Goal: Navigation & Orientation: Find specific page/section

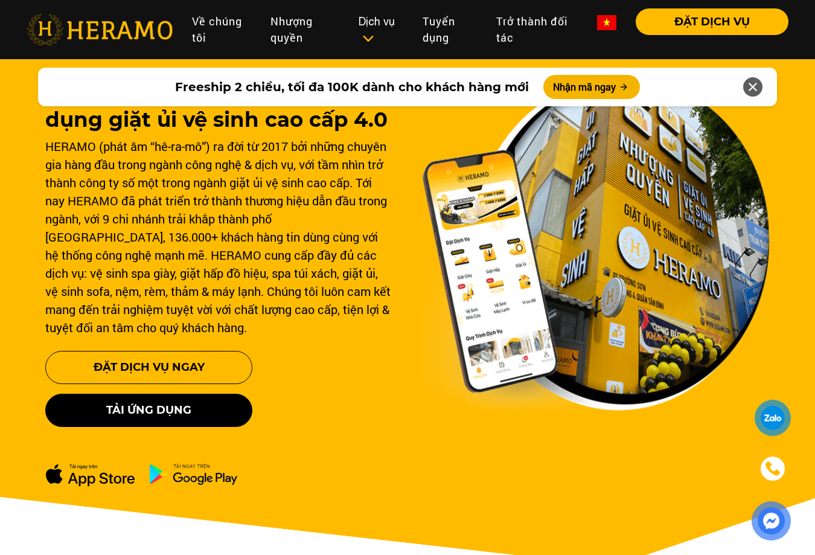
scroll to position [60, 0]
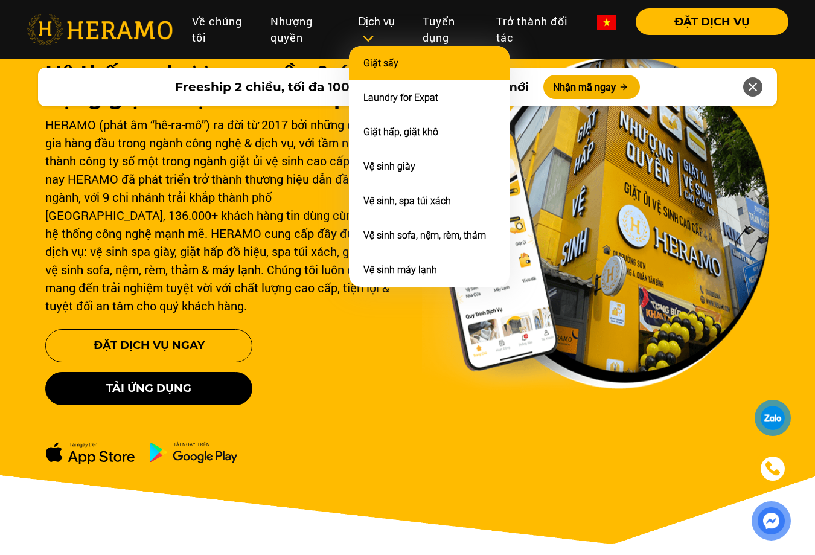
click at [383, 68] on link "Giặt sấy" at bounding box center [381, 62] width 35 height 11
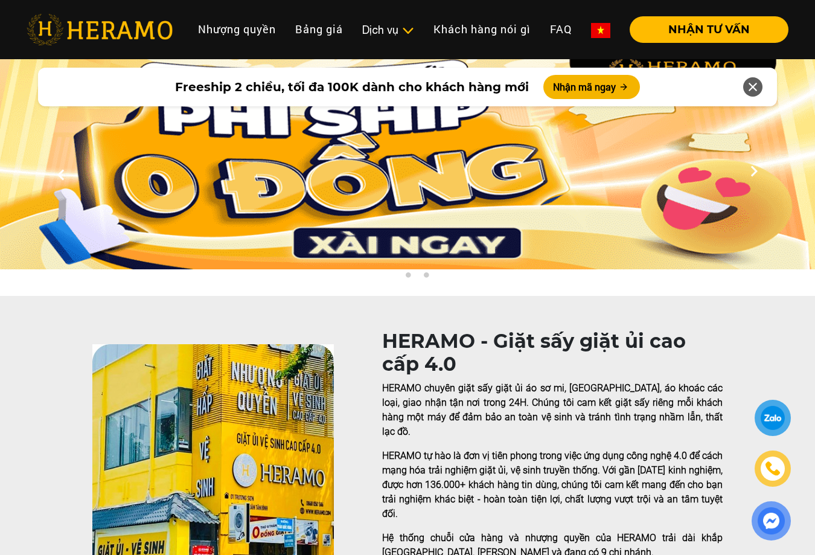
click at [136, 31] on img at bounding box center [100, 29] width 146 height 31
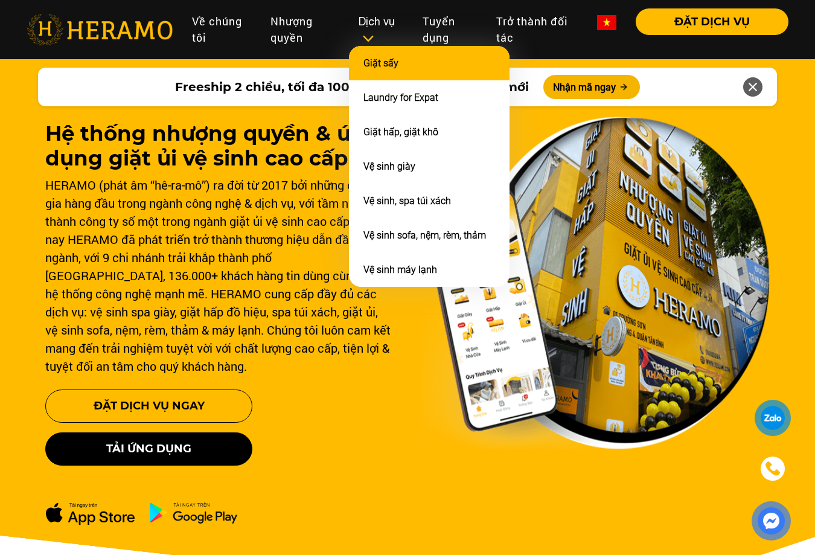
click at [384, 68] on link "Giặt sấy" at bounding box center [381, 62] width 35 height 11
